Goal: Find specific page/section: Find specific page/section

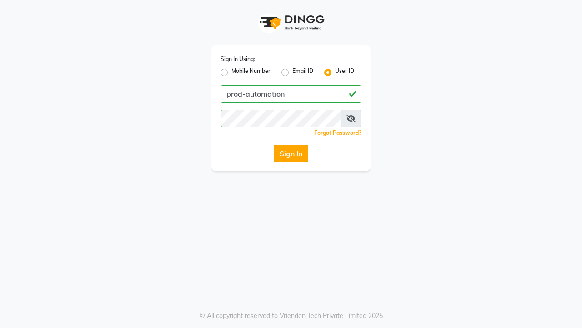
click at [291, 153] on button "Sign In" at bounding box center [291, 153] width 35 height 17
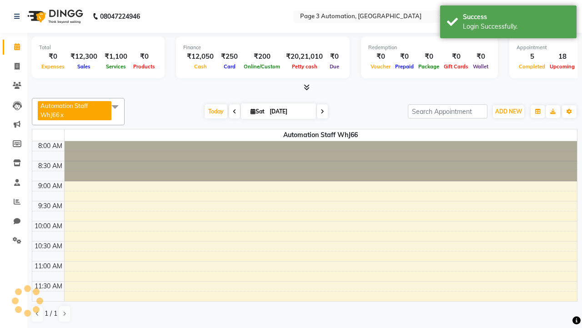
select select "en"
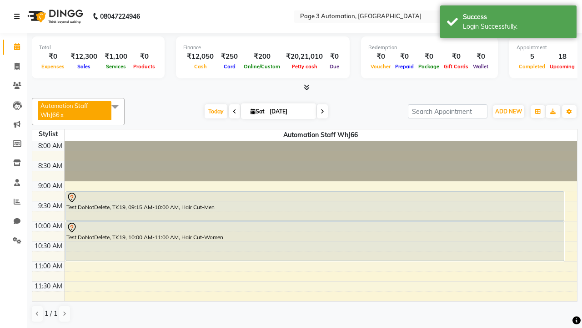
click at [19, 16] on icon at bounding box center [16, 16] width 5 height 6
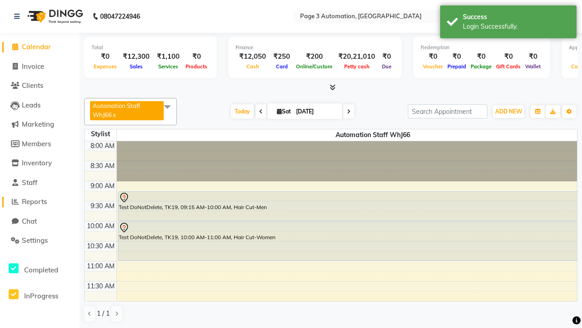
click at [40, 202] on span "Reports" at bounding box center [34, 201] width 25 height 9
